Goal: Check status: Check status

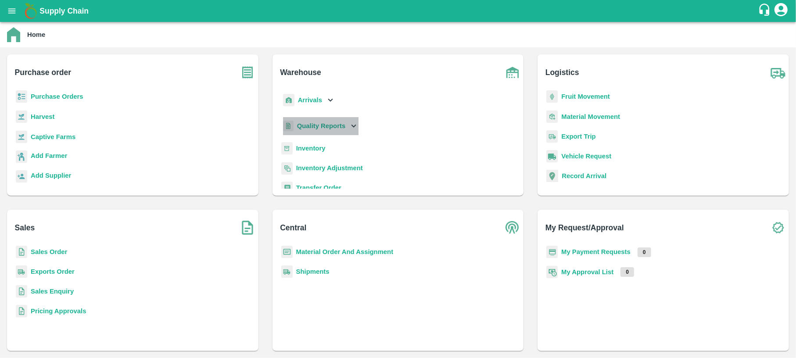
click at [340, 122] on p "Quality Reports" at bounding box center [321, 126] width 49 height 10
click at [315, 270] on b "Shipments" at bounding box center [312, 271] width 33 height 7
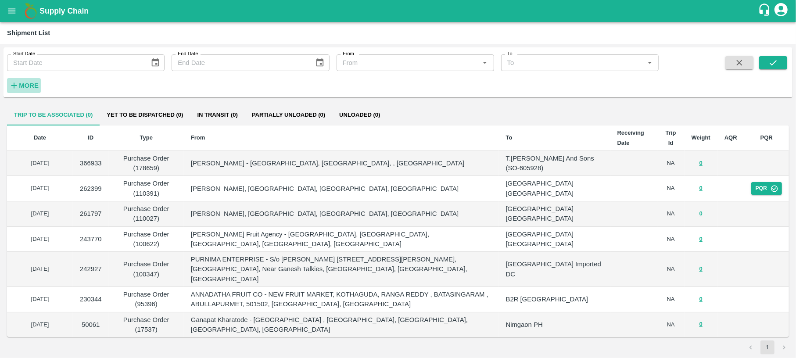
click at [25, 82] on strong "More" at bounding box center [29, 85] width 20 height 7
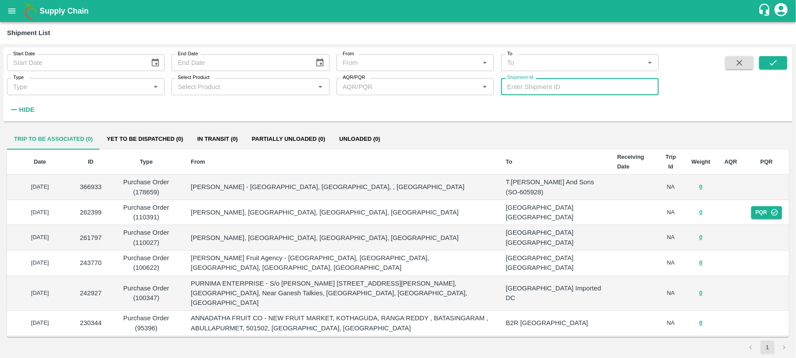
click at [542, 89] on input "Shipment Id" at bounding box center [580, 86] width 158 height 17
type input "88821"
click at [776, 65] on icon "submit" at bounding box center [773, 63] width 10 height 10
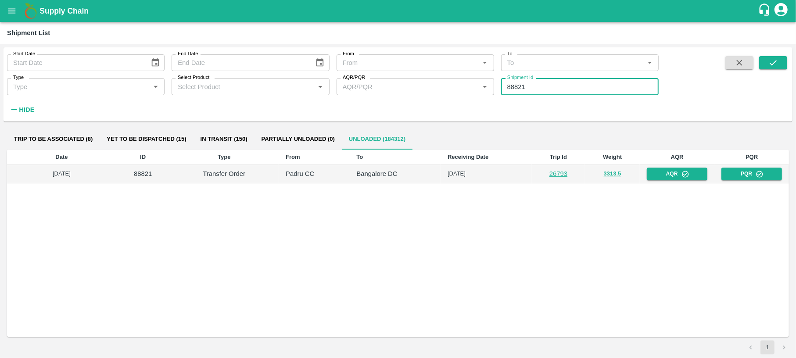
drag, startPoint x: 544, startPoint y: 87, endPoint x: 482, endPoint y: 93, distance: 62.2
click at [482, 93] on div "Start Date Start Date End Date End Date From From   * To To   * Type Type   * S…" at bounding box center [329, 82] width 659 height 70
click at [11, 10] on icon "open drawer" at bounding box center [12, 11] width 10 height 10
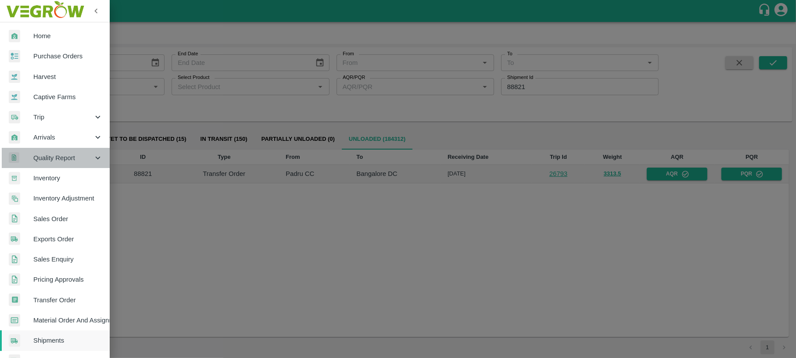
click at [74, 153] on span "Quality Report" at bounding box center [63, 158] width 60 height 10
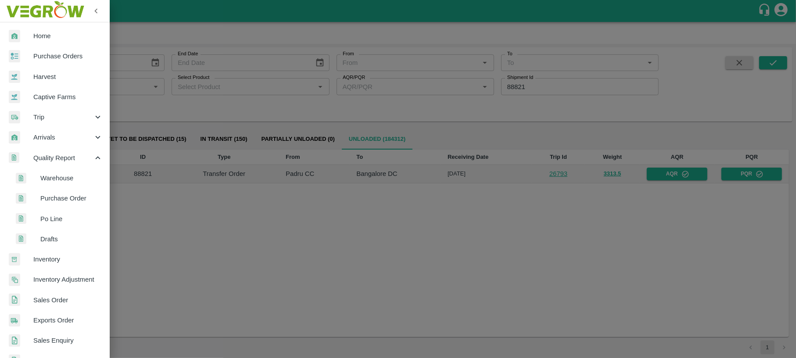
click at [74, 177] on span "Warehouse" at bounding box center [71, 178] width 62 height 10
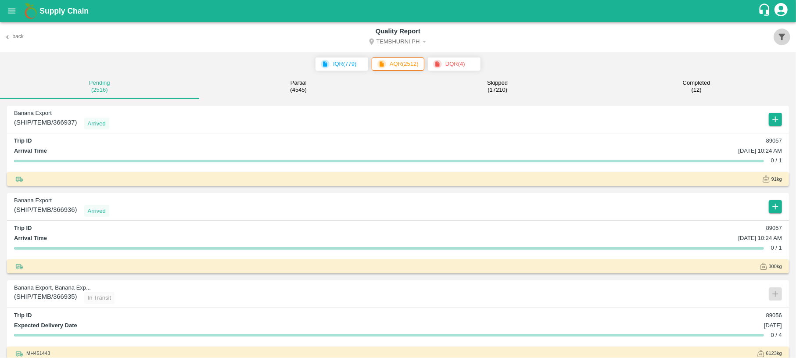
click at [786, 40] on icon "button" at bounding box center [782, 37] width 10 height 10
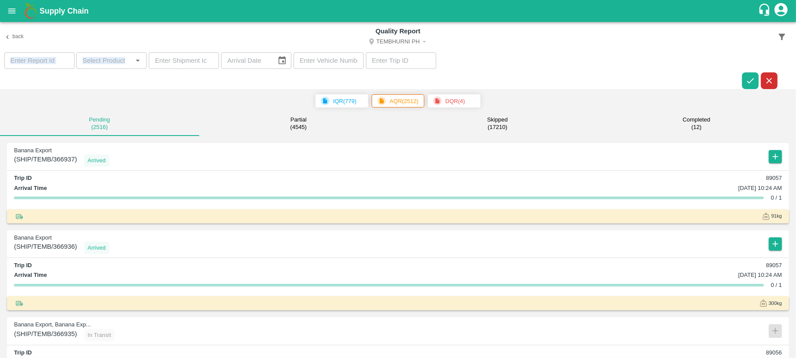
click at [199, 52] on div "Back Quality Report Tembhurni PH ​ ​ ​ ​ ​ ​" at bounding box center [398, 55] width 796 height 67
click at [199, 52] on input "number" at bounding box center [184, 60] width 70 height 17
paste input "88821"
type input "88821"
click at [753, 78] on icon "button" at bounding box center [751, 81] width 10 height 10
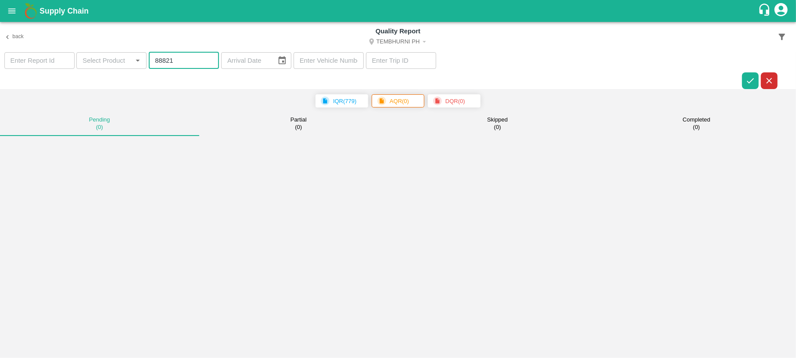
click at [178, 62] on input "88821" at bounding box center [184, 60] width 70 height 17
click at [749, 77] on icon "button" at bounding box center [751, 81] width 10 height 10
click at [11, 15] on icon "open drawer" at bounding box center [12, 11] width 10 height 10
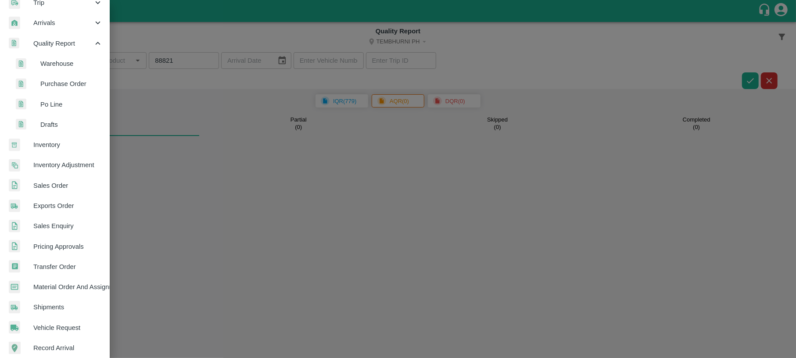
scroll to position [117, 0]
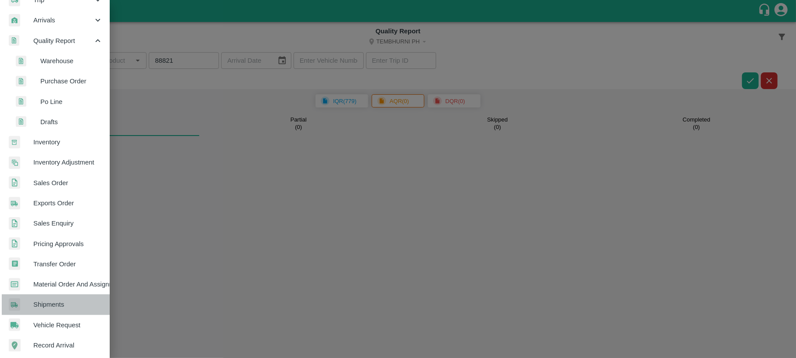
click at [58, 298] on link "Shipments" at bounding box center [55, 304] width 110 height 20
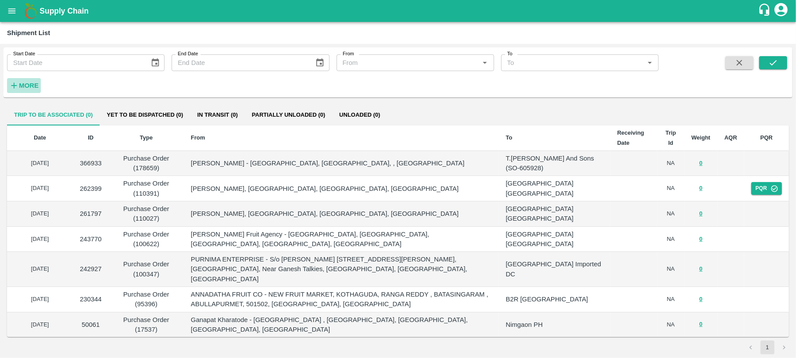
click at [32, 83] on strong "More" at bounding box center [29, 85] width 20 height 7
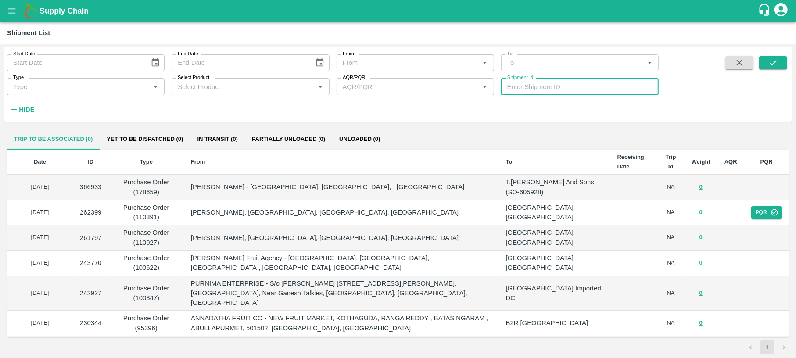
click at [539, 89] on input "Shipment Id" at bounding box center [580, 86] width 158 height 17
paste input "366016"
type input "366016"
click at [782, 61] on button "submit" at bounding box center [773, 62] width 28 height 13
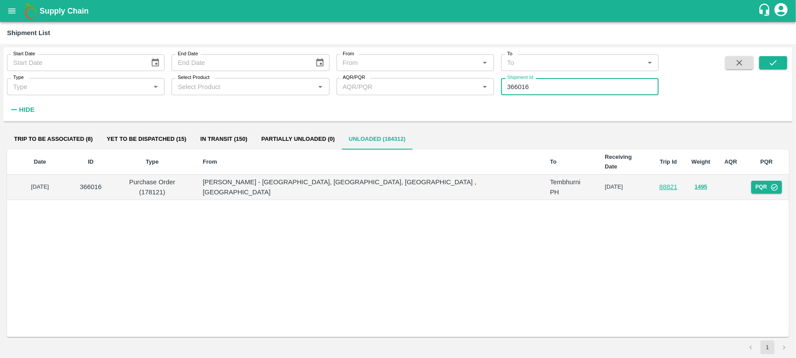
drag, startPoint x: 546, startPoint y: 86, endPoint x: 477, endPoint y: 92, distance: 70.0
click at [477, 92] on div "Start Date Start Date End Date End Date From From   * To To   * Type Type   * S…" at bounding box center [329, 82] width 659 height 70
click at [7, 3] on button "open drawer" at bounding box center [12, 11] width 20 height 20
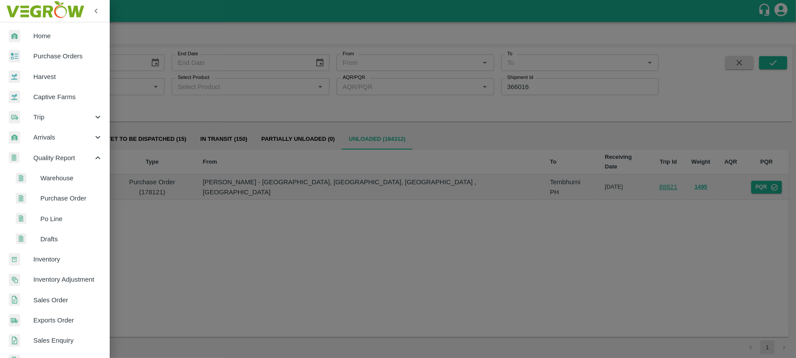
click at [59, 181] on span "Warehouse" at bounding box center [71, 178] width 62 height 10
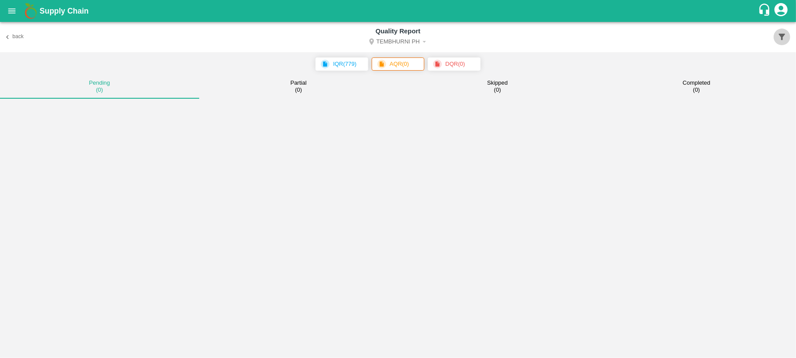
click at [785, 36] on icon "button" at bounding box center [782, 37] width 10 height 10
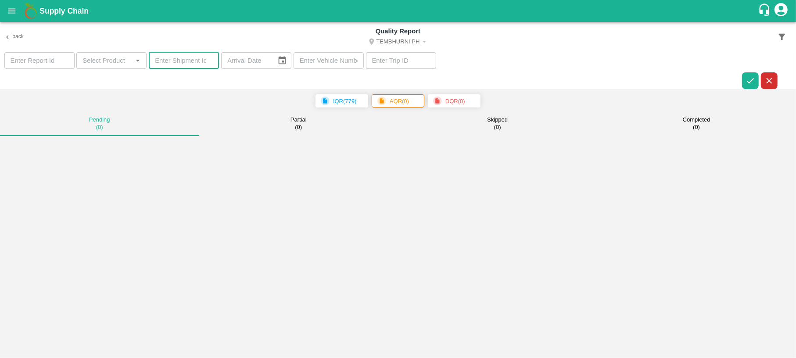
click at [201, 61] on input "number" at bounding box center [184, 60] width 70 height 17
paste input "366016"
type input "366016"
click at [750, 82] on icon "button" at bounding box center [750, 80] width 7 height 5
click at [512, 121] on button "Skipped ( 1 )" at bounding box center [497, 123] width 199 height 25
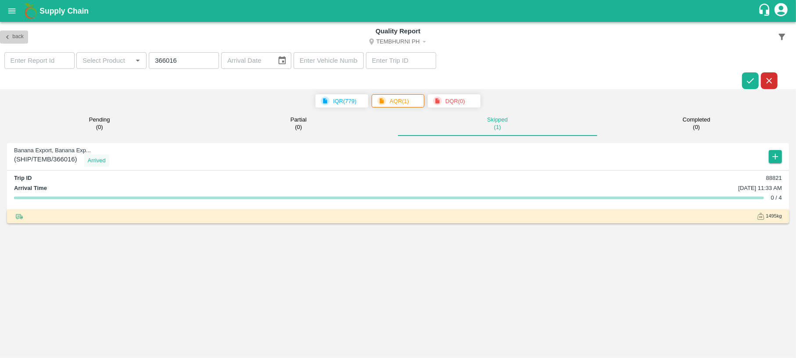
click at [13, 33] on button "Back" at bounding box center [14, 37] width 28 height 13
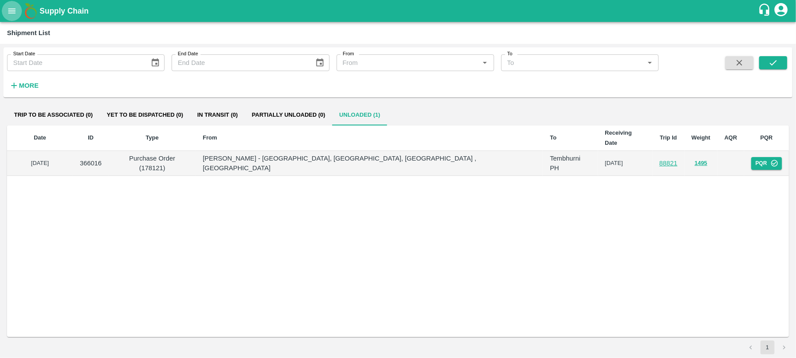
click at [16, 15] on icon "open drawer" at bounding box center [12, 11] width 10 height 10
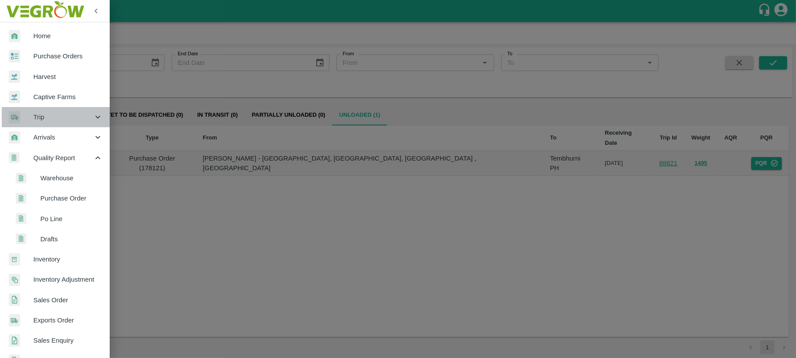
click at [58, 116] on span "Trip" at bounding box center [63, 117] width 60 height 10
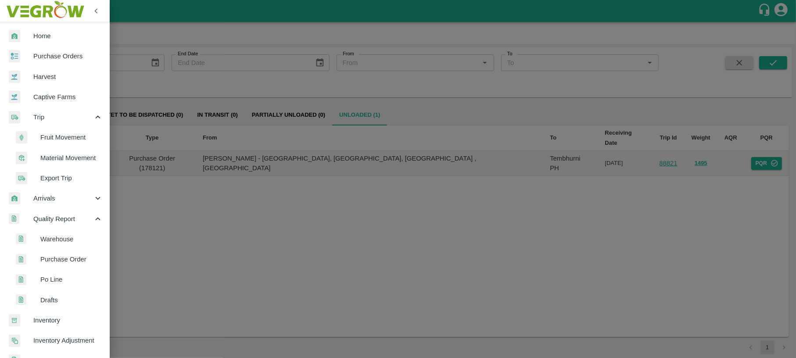
click at [68, 141] on span "Fruit Movement" at bounding box center [71, 138] width 62 height 10
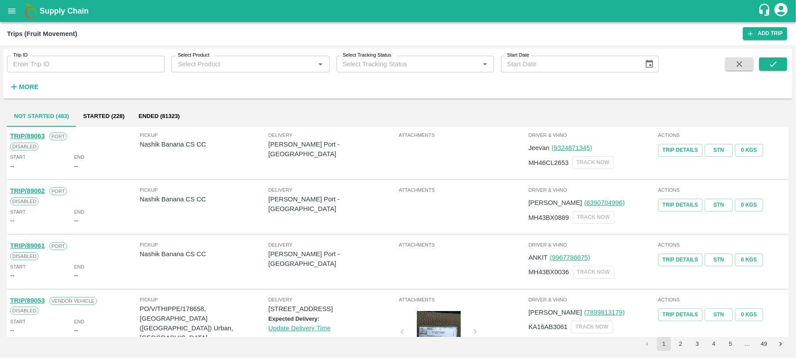
drag, startPoint x: 26, startPoint y: 84, endPoint x: 37, endPoint y: 66, distance: 21.4
click at [37, 66] on div "Trip ID Trip ID Select Product Select Product   * Select Tracking Status Select…" at bounding box center [329, 72] width 659 height 46
click at [37, 66] on input "Trip ID" at bounding box center [86, 64] width 158 height 17
paste input "88821"
type input "88821"
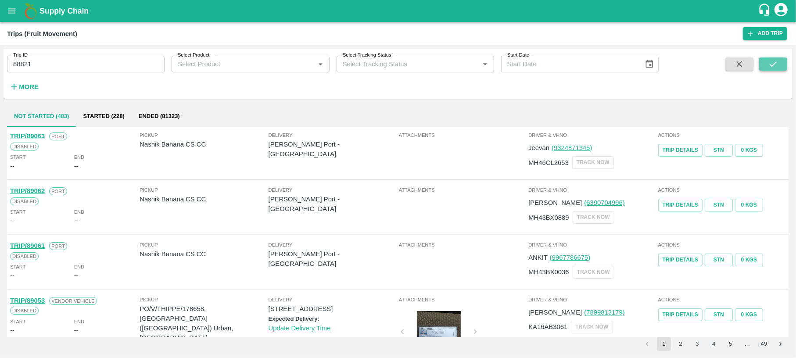
click at [772, 66] on icon "submit" at bounding box center [773, 63] width 7 height 5
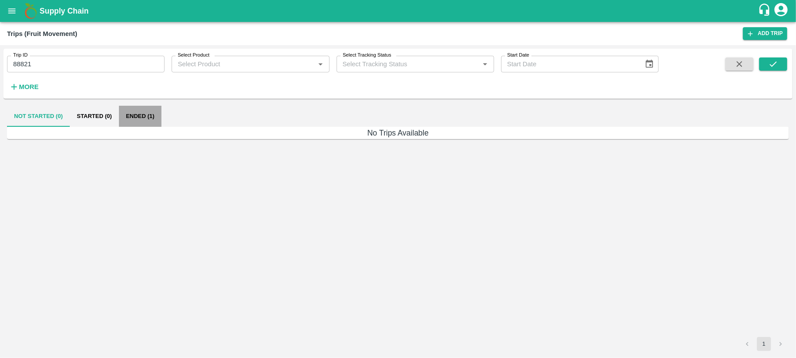
click at [146, 115] on button "Ended (1)" at bounding box center [140, 116] width 43 height 21
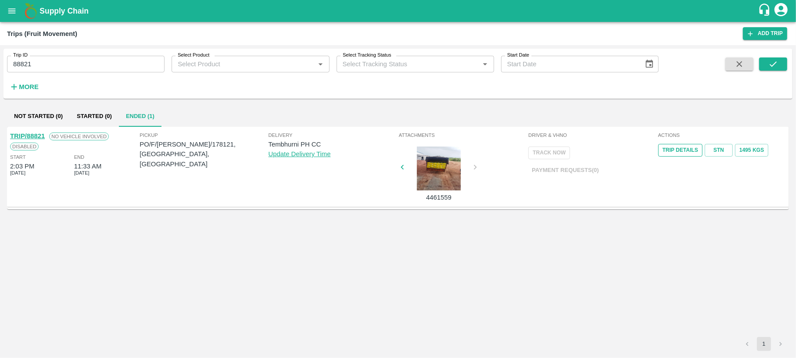
click at [688, 148] on link "Trip Details" at bounding box center [680, 150] width 44 height 13
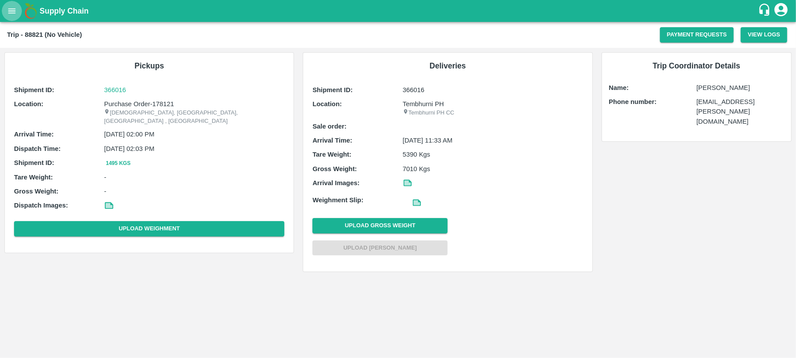
click at [10, 8] on icon "open drawer" at bounding box center [11, 10] width 7 height 5
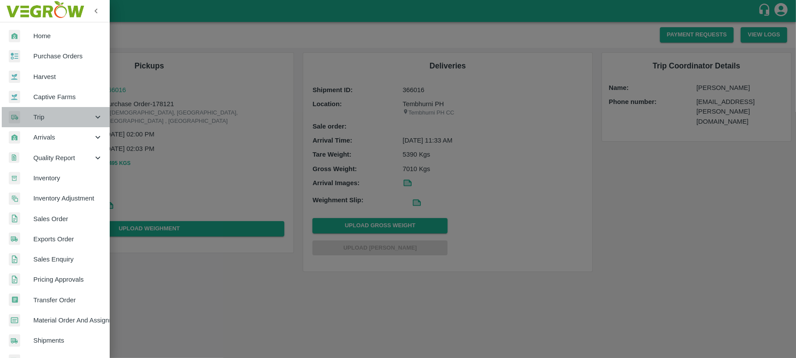
click at [56, 119] on span "Trip" at bounding box center [63, 117] width 60 height 10
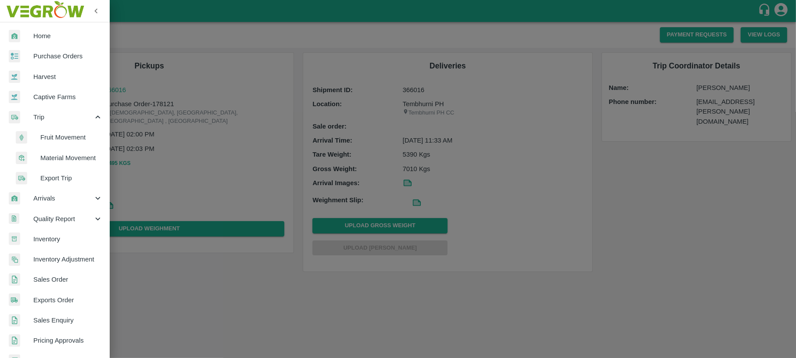
click at [58, 135] on span "Fruit Movement" at bounding box center [71, 138] width 62 height 10
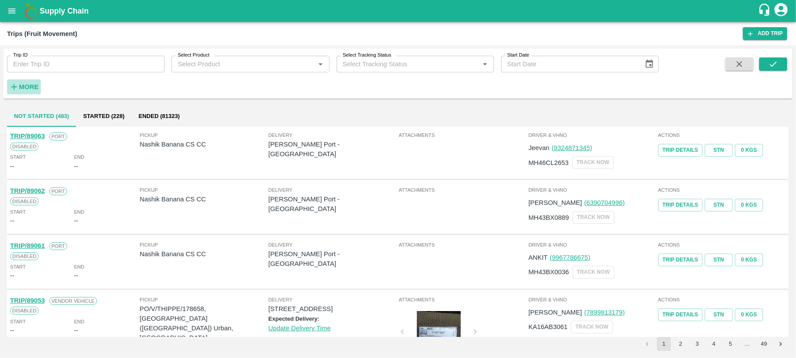
click at [26, 86] on strong "More" at bounding box center [29, 86] width 20 height 7
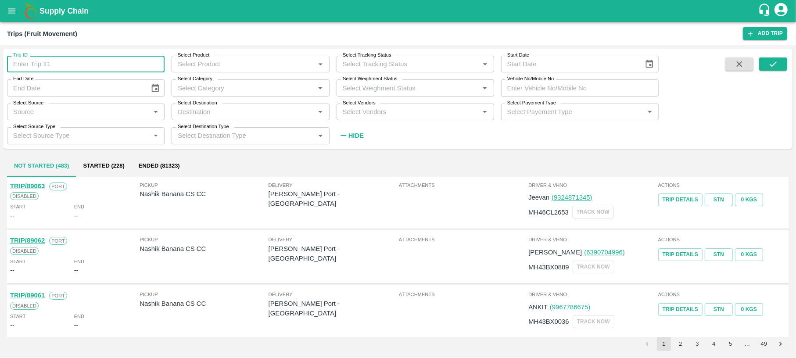
click at [45, 64] on input "Trip ID" at bounding box center [86, 64] width 158 height 17
paste input "88821"
type input "88821"
click at [768, 68] on icon "submit" at bounding box center [773, 64] width 10 height 10
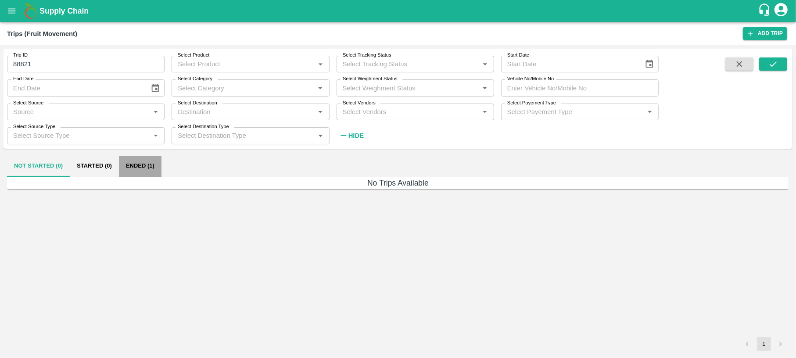
click at [140, 170] on button "Ended (1)" at bounding box center [140, 166] width 43 height 21
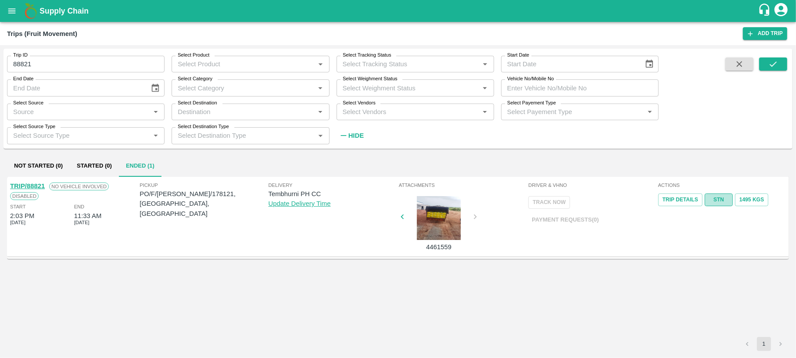
click at [715, 198] on link "STN" at bounding box center [719, 200] width 28 height 13
click at [29, 183] on link "TRIP/88821" at bounding box center [27, 186] width 35 height 7
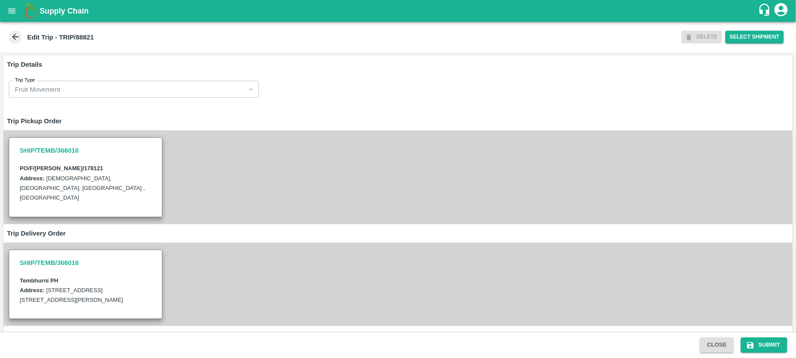
scroll to position [107, 0]
